Goal: Information Seeking & Learning: Learn about a topic

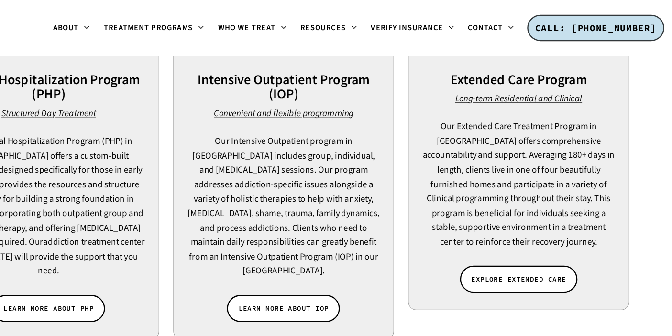
scroll to position [790, 0]
click at [519, 232] on span "EXPLORE EXTENDED CARE" at bounding box center [535, 237] width 80 height 10
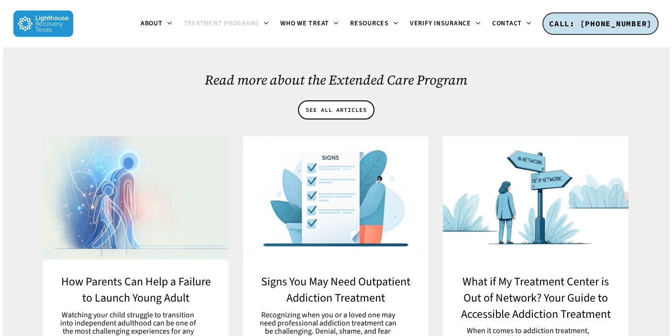
scroll to position [5032, 0]
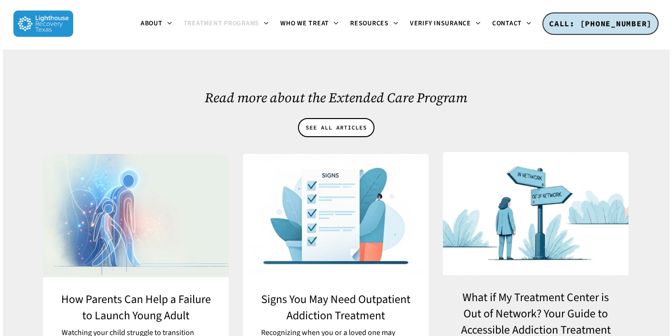
click at [500, 275] on link "What if My Treatment Center is Out of Network? Your Guide to Accessible Addicti…" at bounding box center [535, 340] width 185 height 130
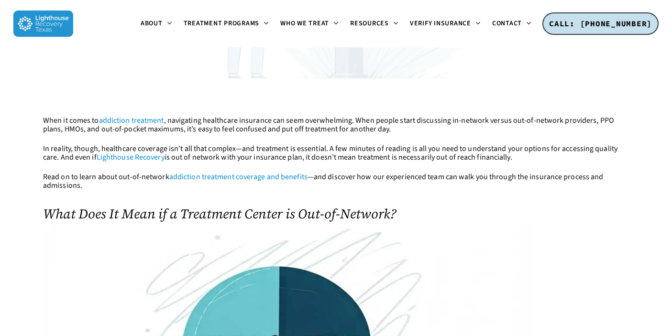
scroll to position [234, 0]
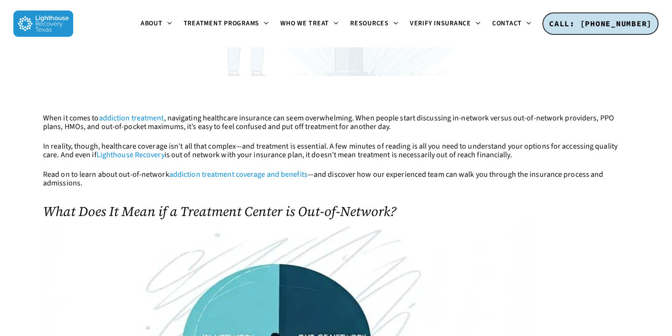
click at [276, 173] on link "addiction treatment coverage and benefits" at bounding box center [238, 174] width 138 height 11
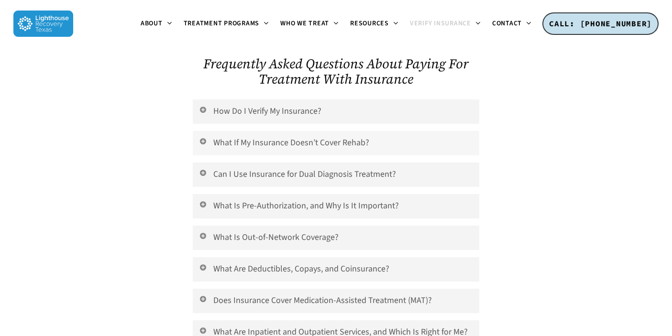
scroll to position [3582, 0]
click at [202, 138] on icon at bounding box center [203, 142] width 9 height 8
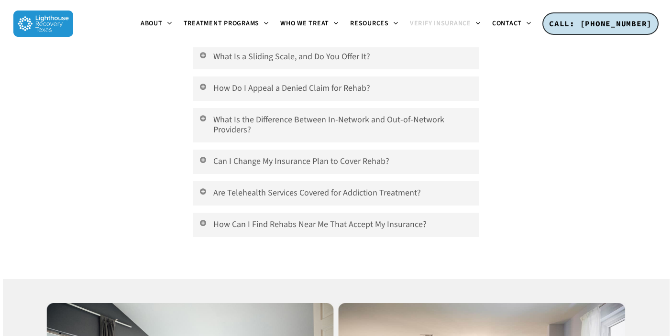
scroll to position [3997, 0]
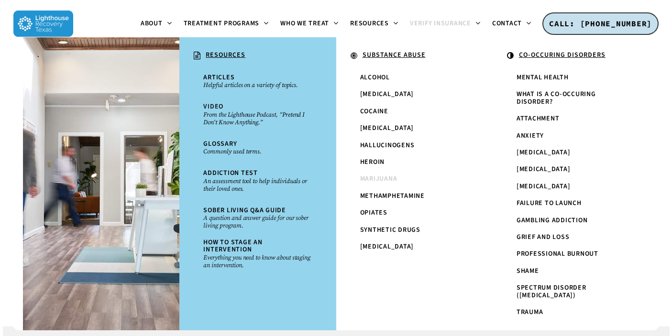
click at [373, 177] on span "Marijuana" at bounding box center [378, 179] width 37 height 10
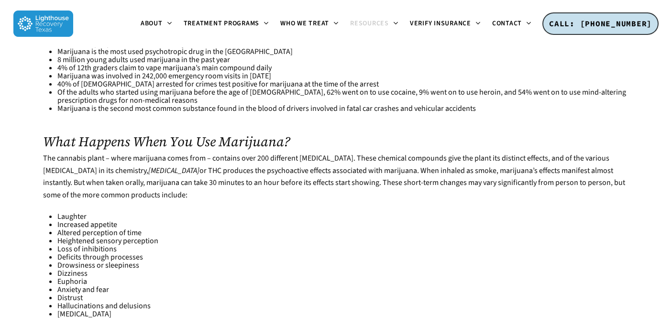
scroll to position [380, 0]
